Goal: Task Accomplishment & Management: Complete application form

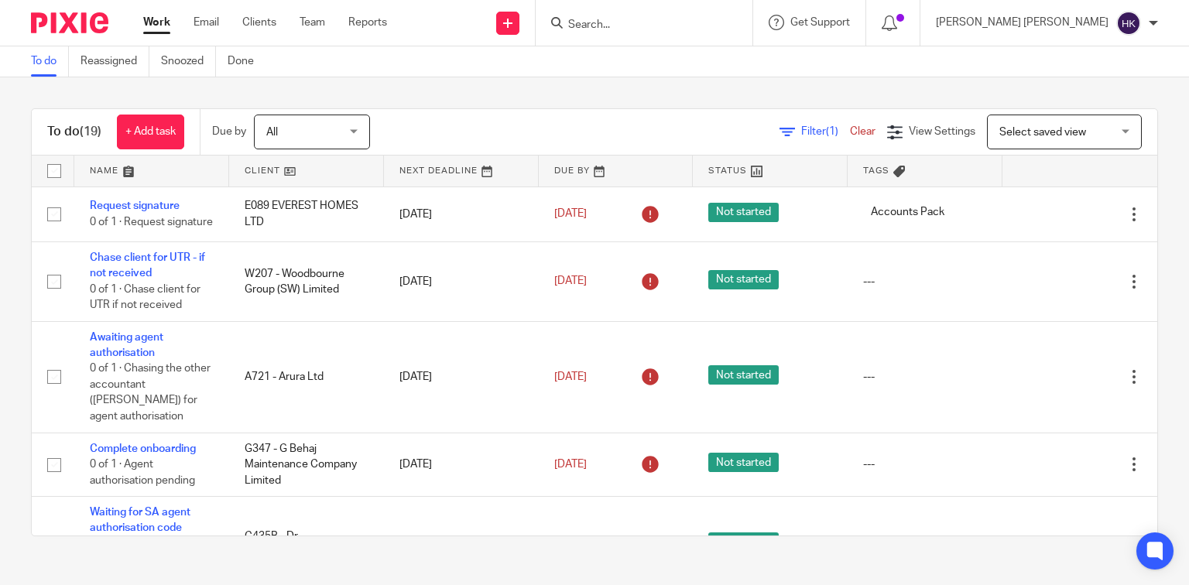
click at [706, 27] on input "Search" at bounding box center [635, 26] width 139 height 14
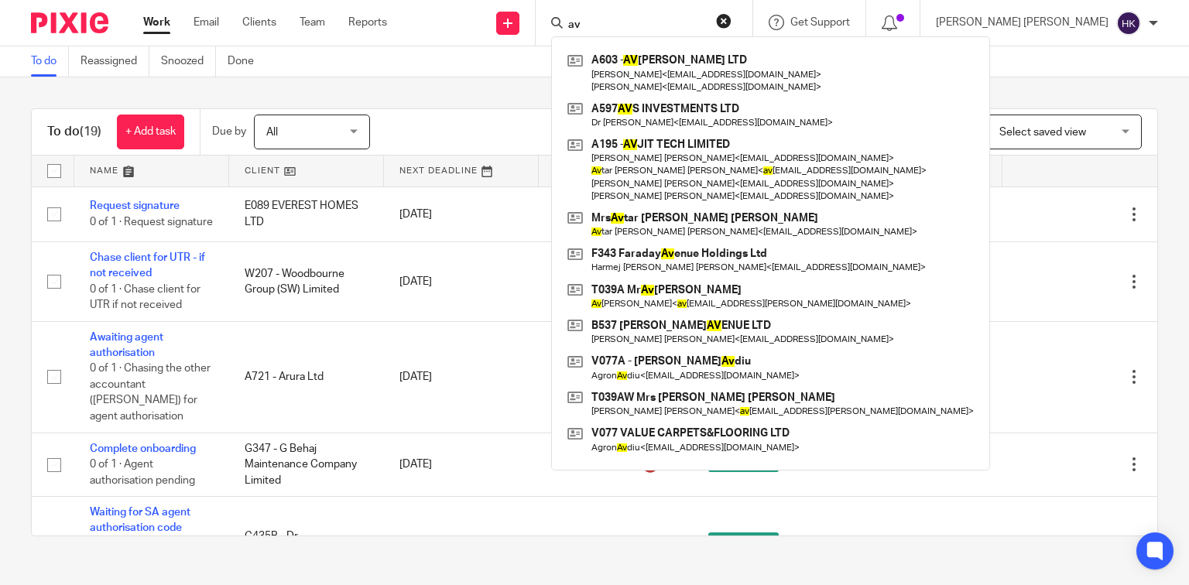
type input "a"
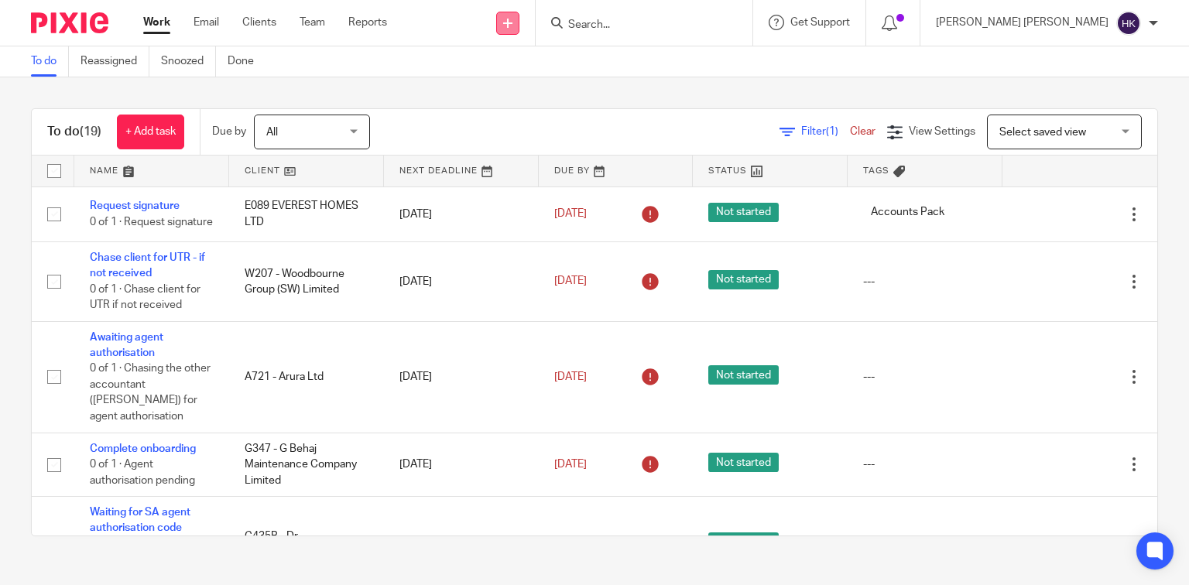
click at [512, 22] on icon at bounding box center [507, 23] width 9 height 9
click at [611, 107] on link "Add client" at bounding box center [617, 118] width 108 height 22
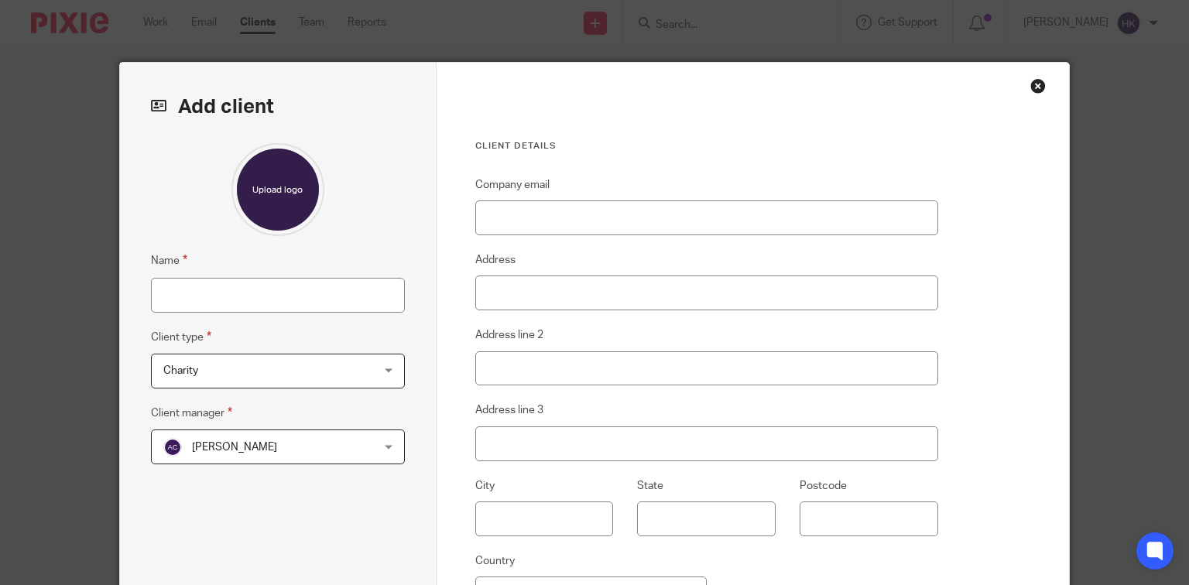
click at [1034, 84] on div "Close this dialog window" at bounding box center [1037, 85] width 15 height 15
click at [1030, 81] on div "Close this dialog window" at bounding box center [1037, 85] width 15 height 15
click at [1039, 86] on div "Close this dialog window" at bounding box center [1037, 85] width 15 height 15
click at [1039, 83] on div "Close this dialog window" at bounding box center [1037, 85] width 15 height 15
click at [1038, 81] on div "Close this dialog window" at bounding box center [1037, 85] width 15 height 15
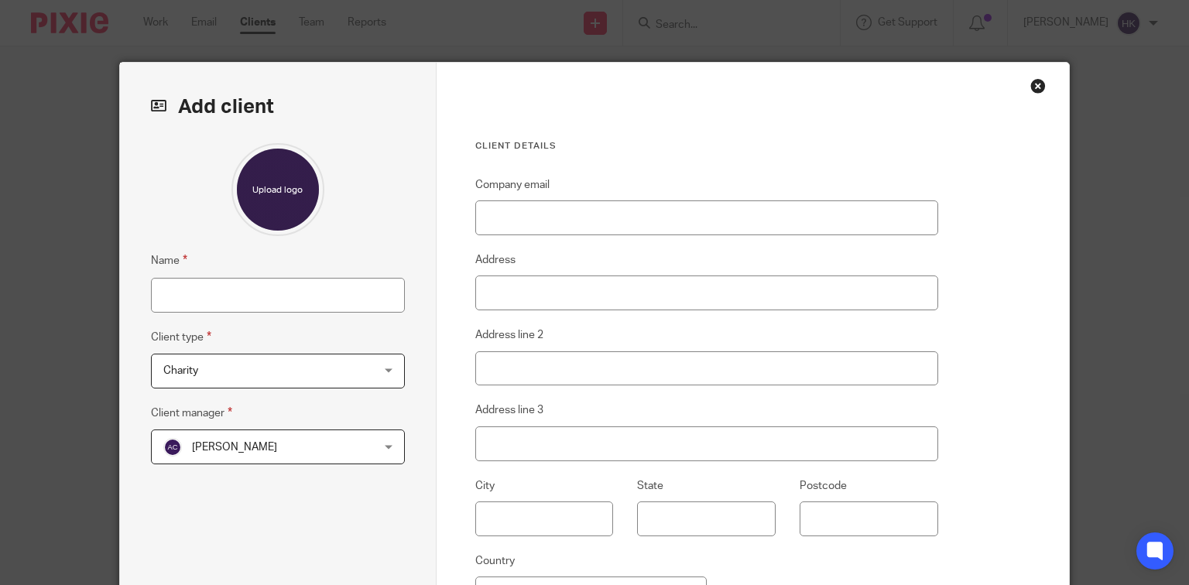
click at [1033, 87] on div "Close this dialog window" at bounding box center [1037, 85] width 15 height 15
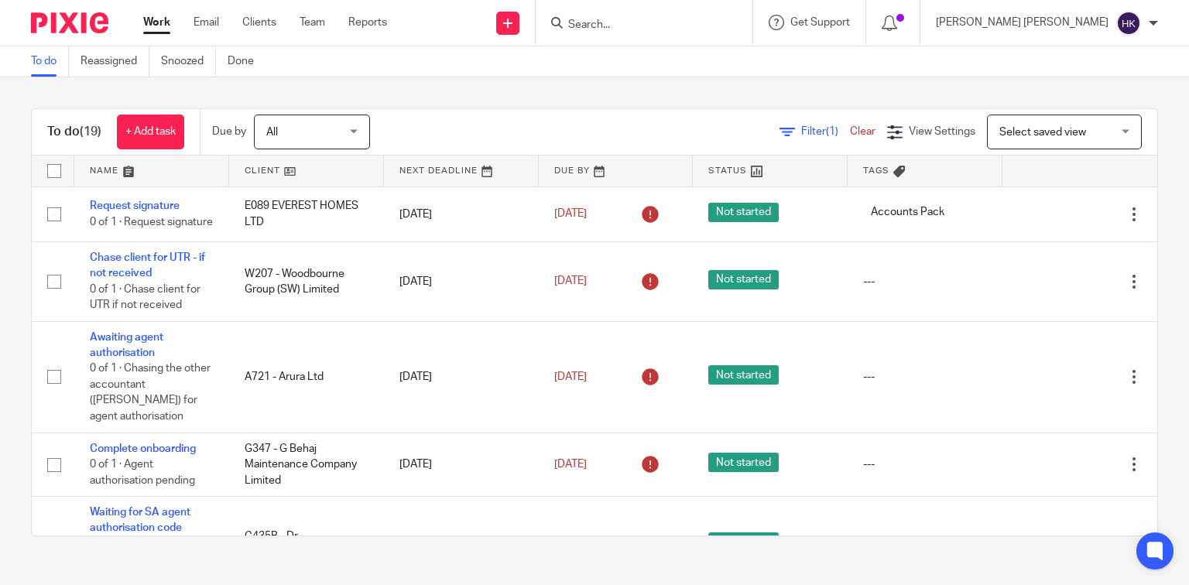
click at [59, 23] on img at bounding box center [69, 22] width 77 height 21
click at [256, 25] on link "Clients" at bounding box center [259, 22] width 34 height 15
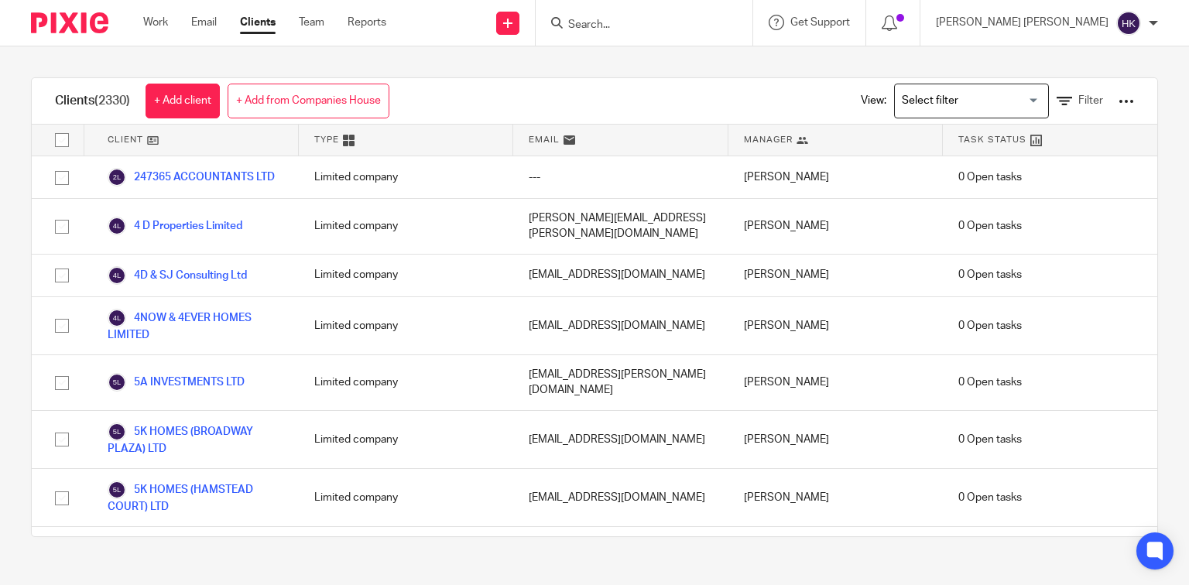
click at [282, 89] on link "+ Add from Companies House" at bounding box center [309, 101] width 162 height 35
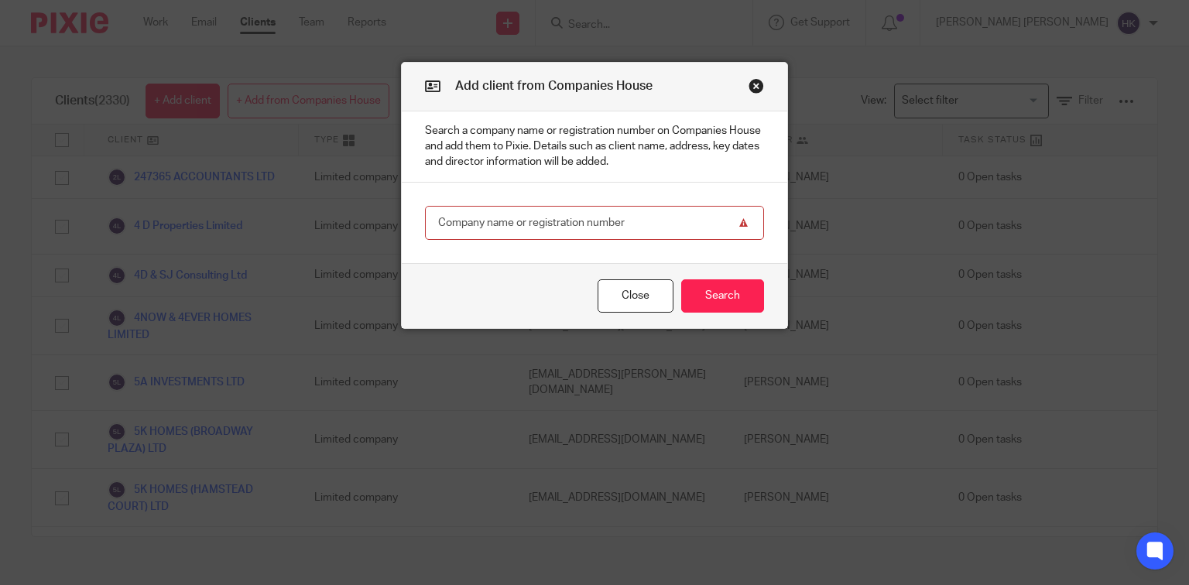
click at [496, 210] on input "text" at bounding box center [594, 223] width 339 height 35
paste input "14035787"
type input "14035787"
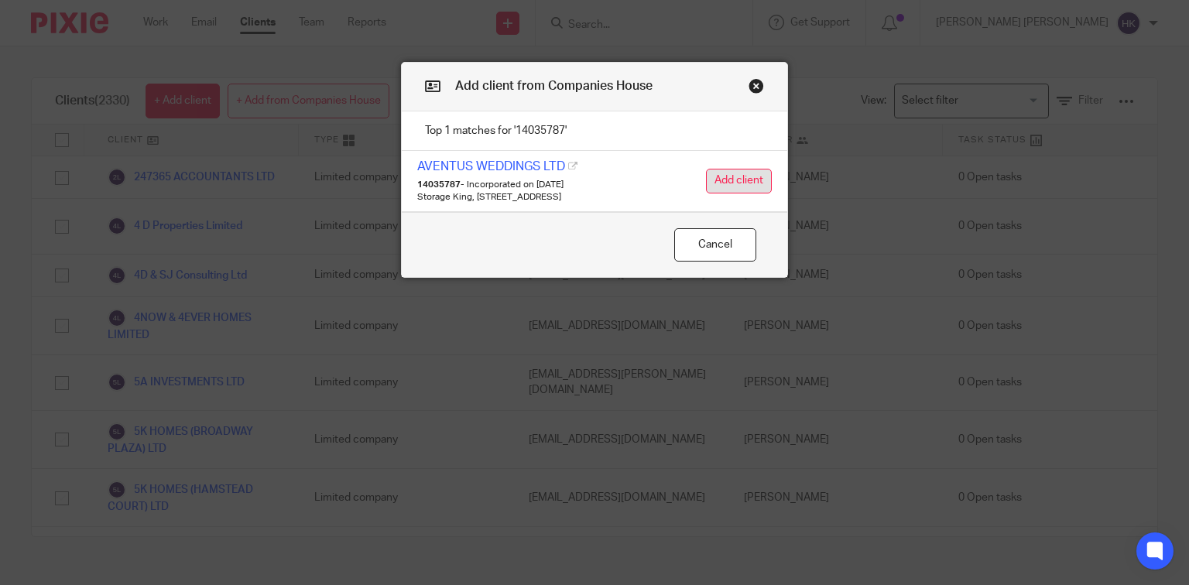
click at [740, 170] on button "Add client" at bounding box center [739, 181] width 66 height 25
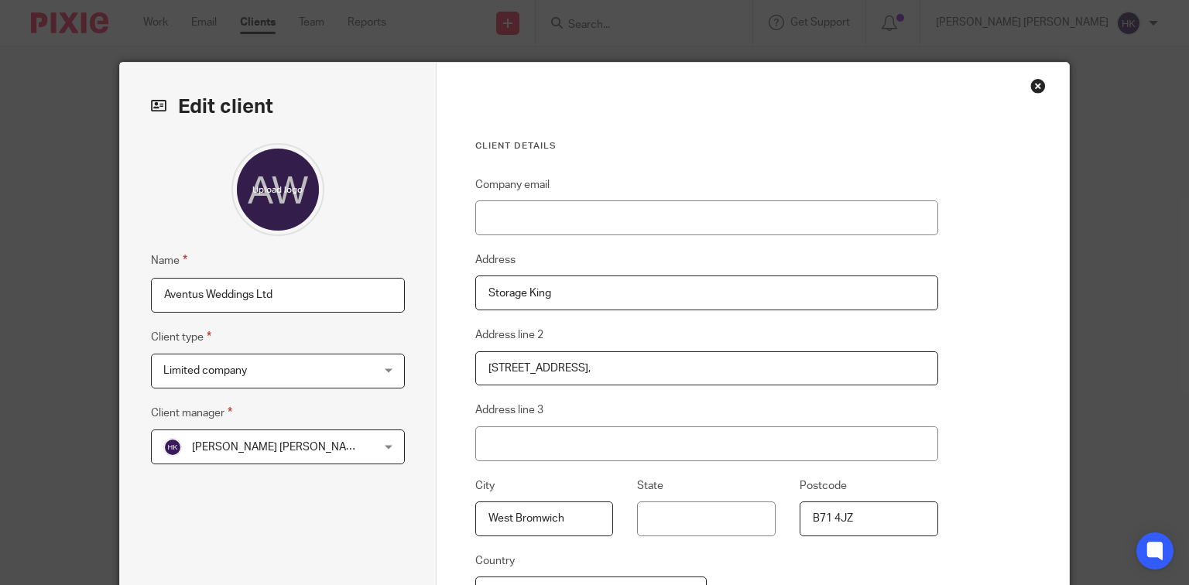
click at [155, 291] on input "Aventus Weddings Ltd" at bounding box center [278, 295] width 254 height 35
type input "A739 - Aventus Weddings Ltd"
click at [214, 453] on span "[PERSON_NAME] [PERSON_NAME]" at bounding box center [259, 446] width 193 height 33
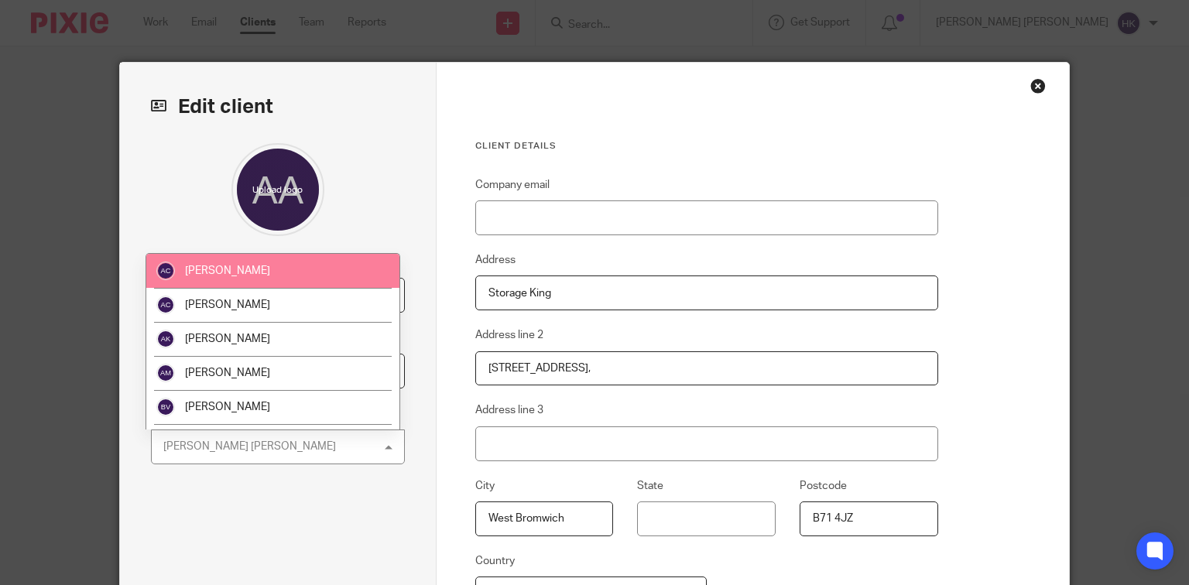
click at [237, 279] on li "Aman Chawla" at bounding box center [272, 271] width 252 height 34
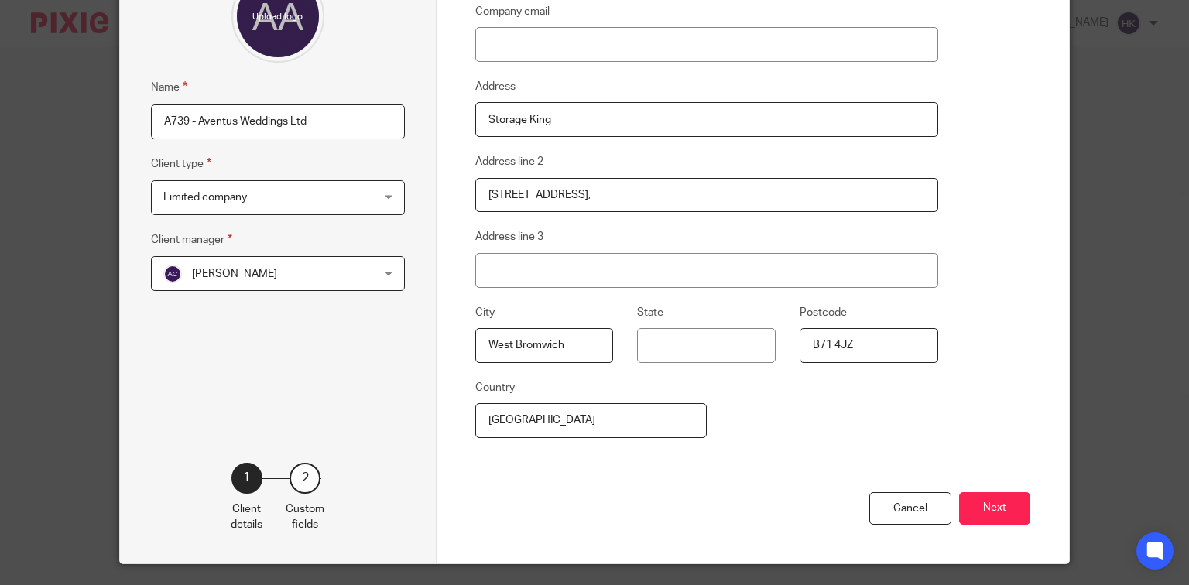
scroll to position [212, 0]
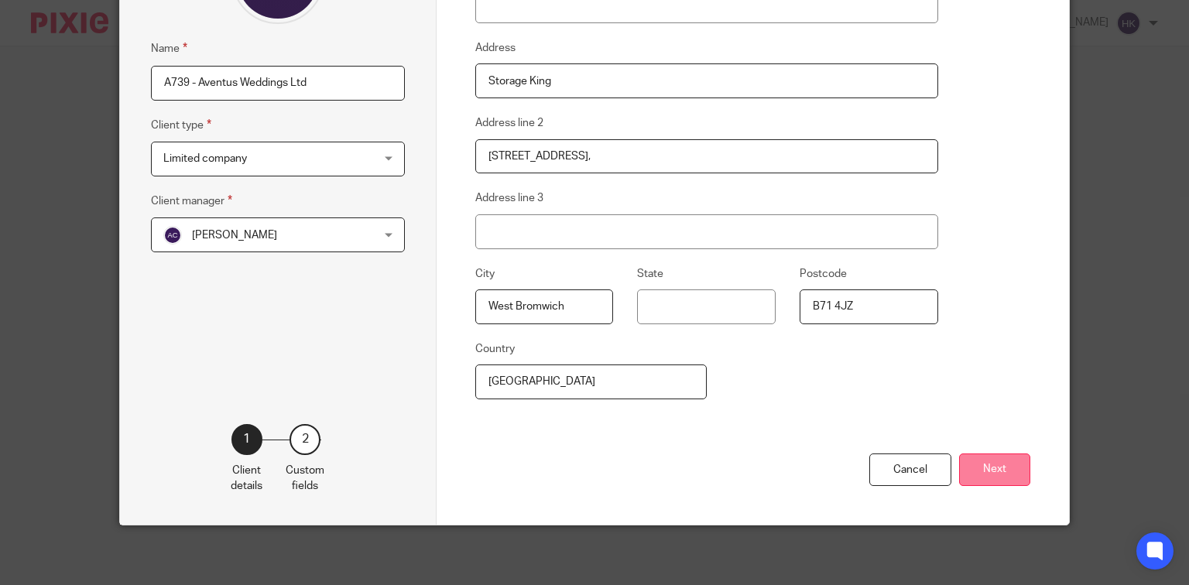
click at [1010, 472] on button "Next" at bounding box center [994, 469] width 71 height 33
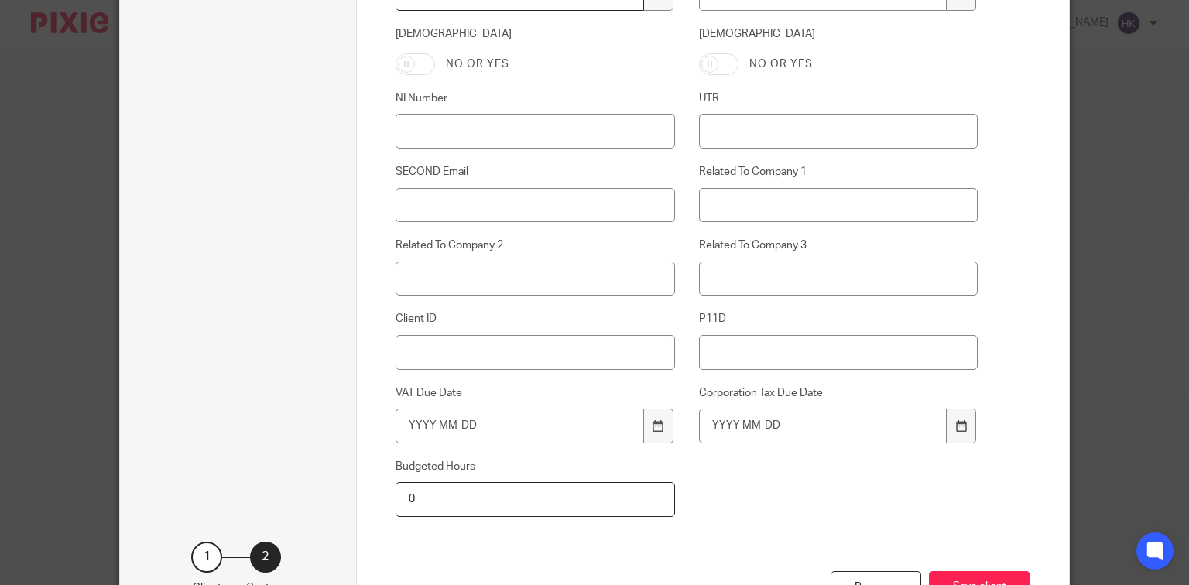
scroll to position [823, 0]
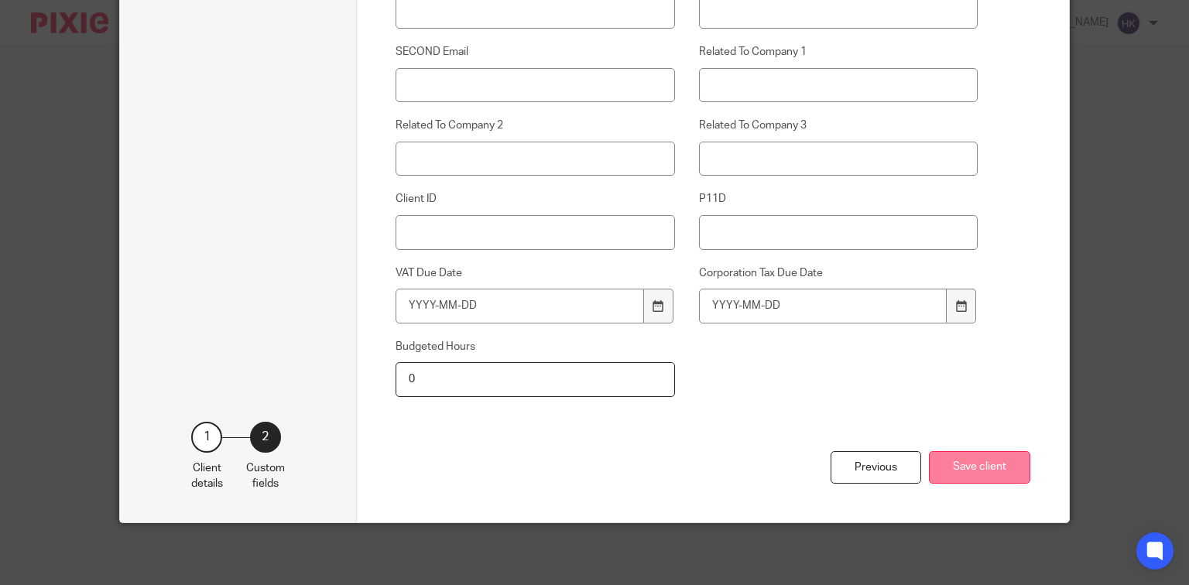
click at [997, 461] on button "Save client" at bounding box center [979, 467] width 101 height 33
